Goal: Task Accomplishment & Management: Complete application form

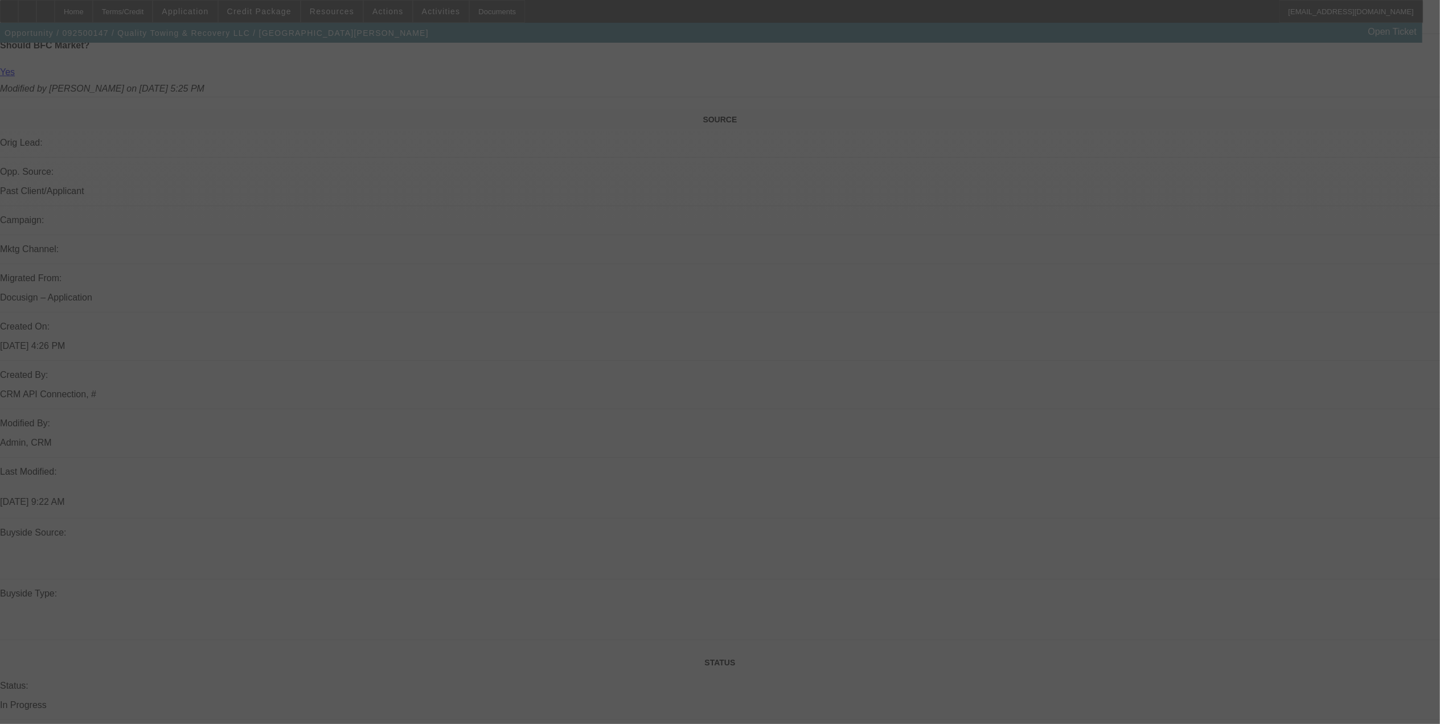
scroll to position [657, 0]
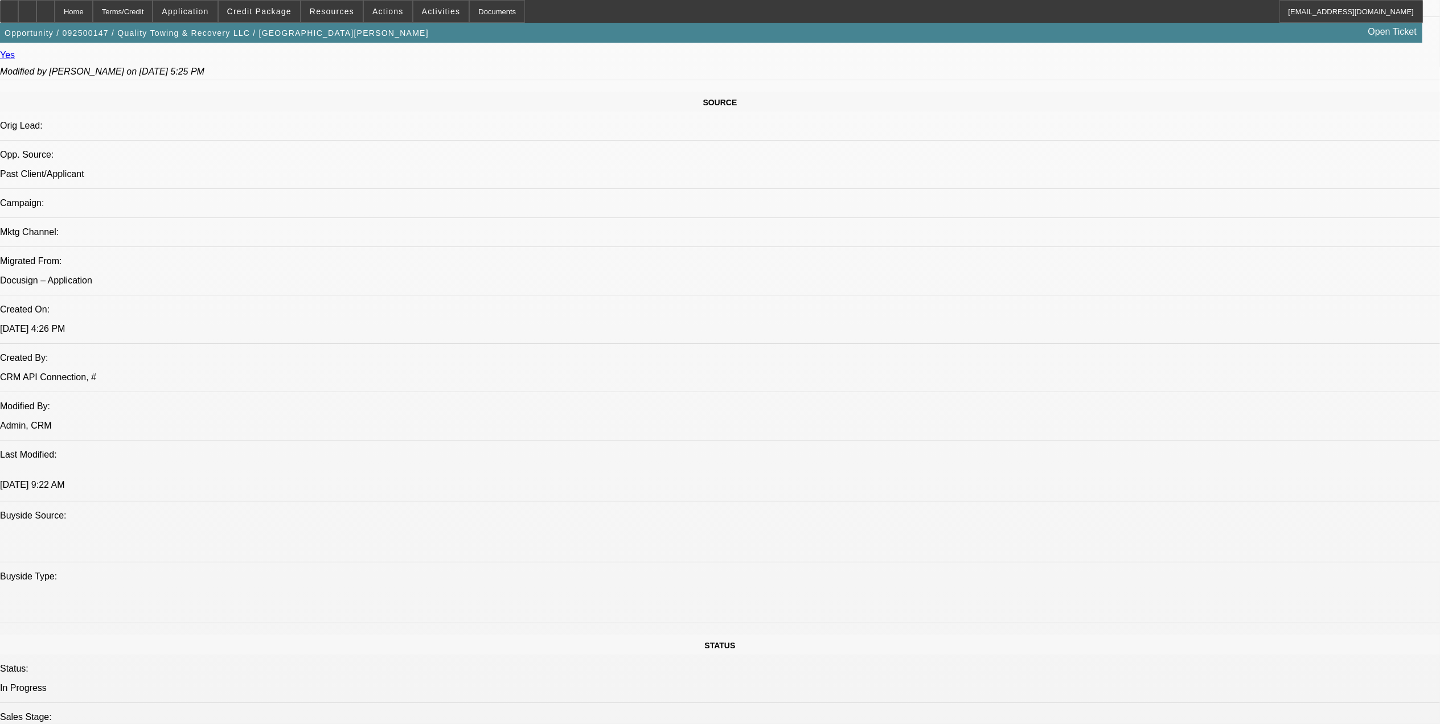
select select "0"
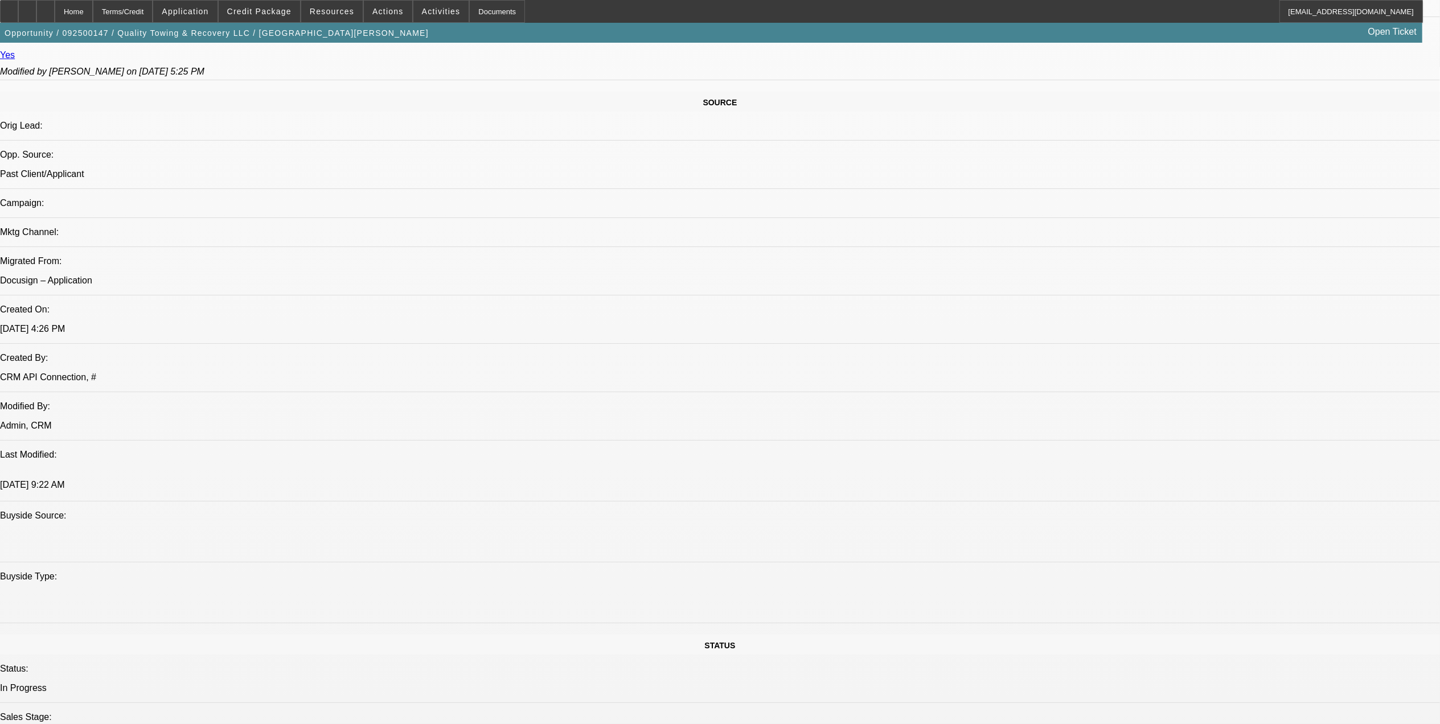
select select "0"
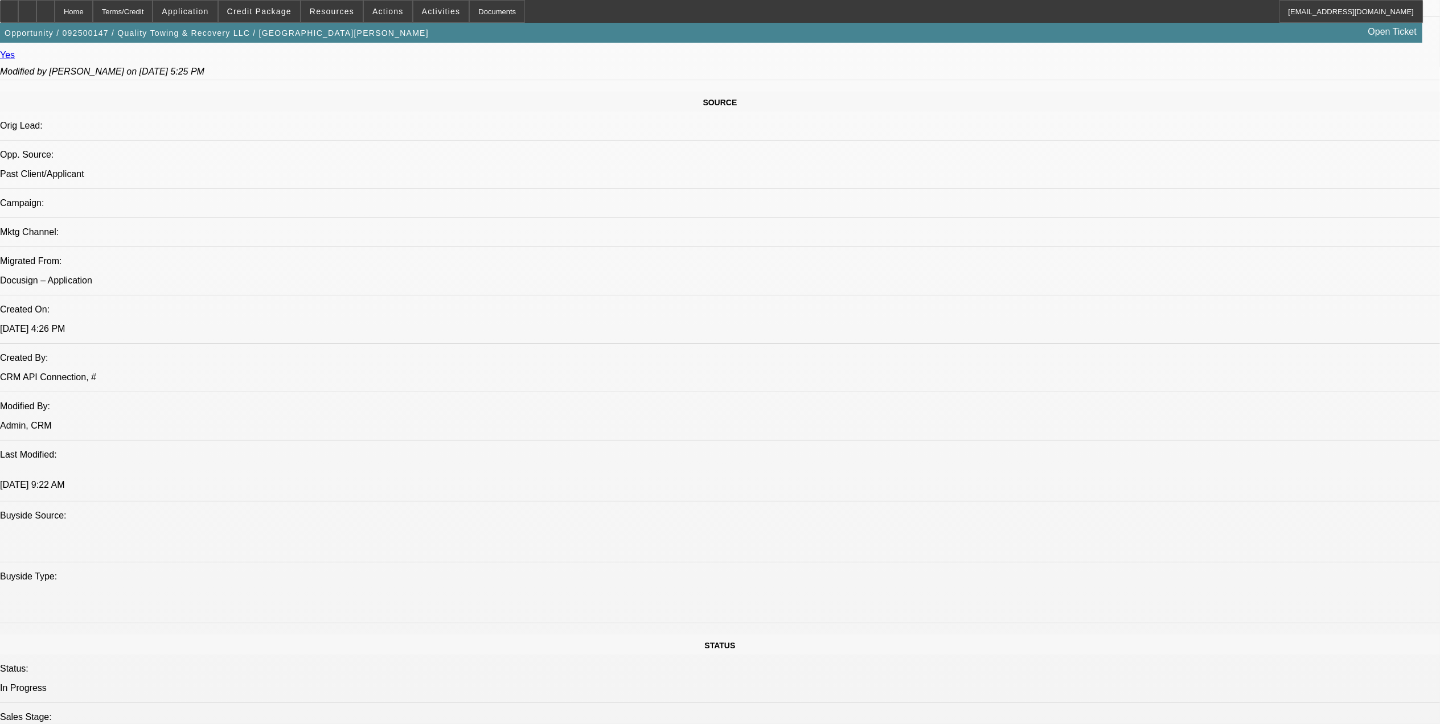
select select "0"
select select "1"
select select "6"
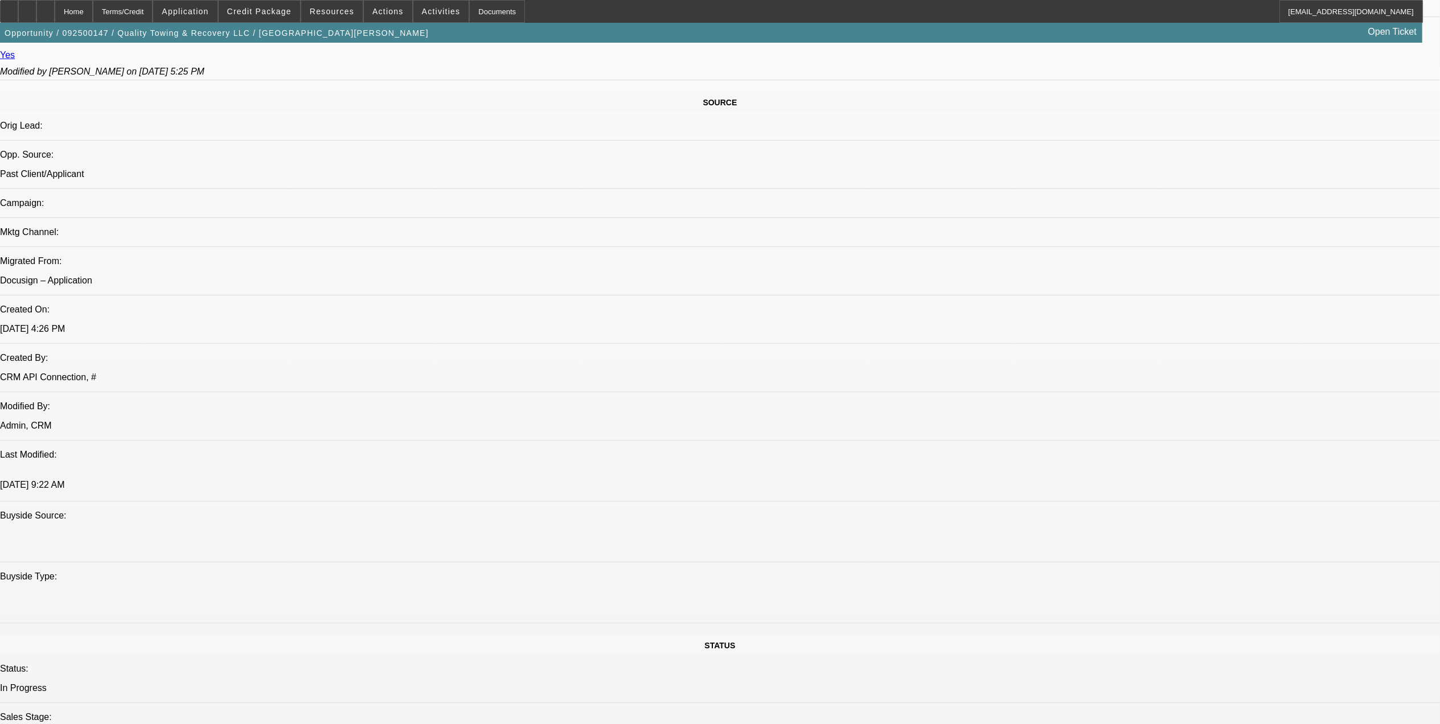
select select "1"
select select "6"
select select "1"
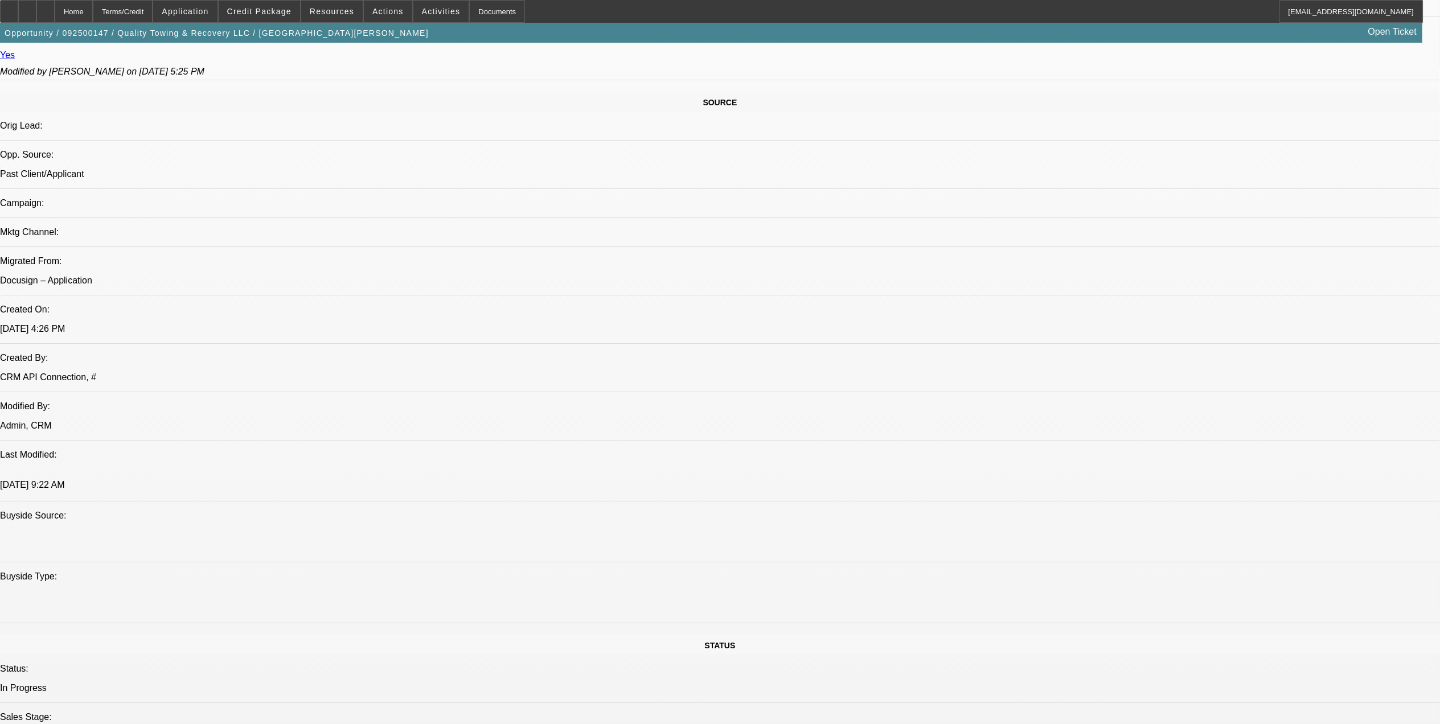
select select "6"
select select "1"
select select "6"
